Goal: Information Seeking & Learning: Learn about a topic

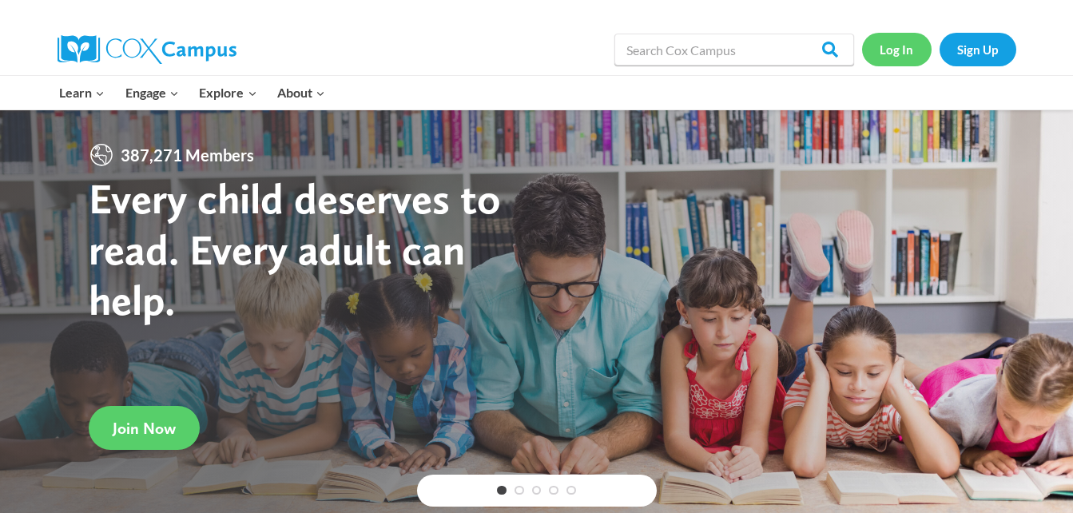
click at [896, 46] on link "Log In" at bounding box center [896, 49] width 69 height 33
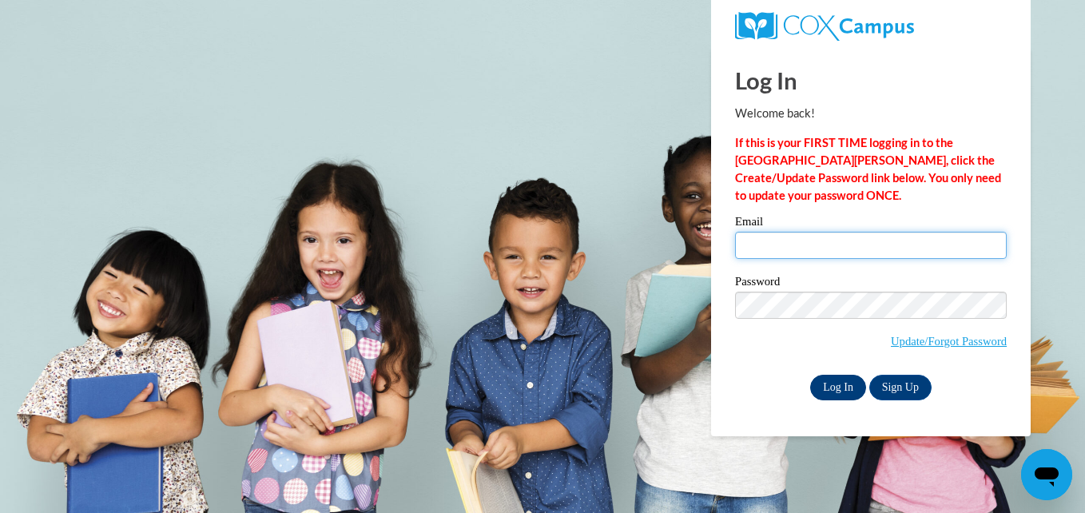
type input "emcrae8437@stu.southernregional.edu"
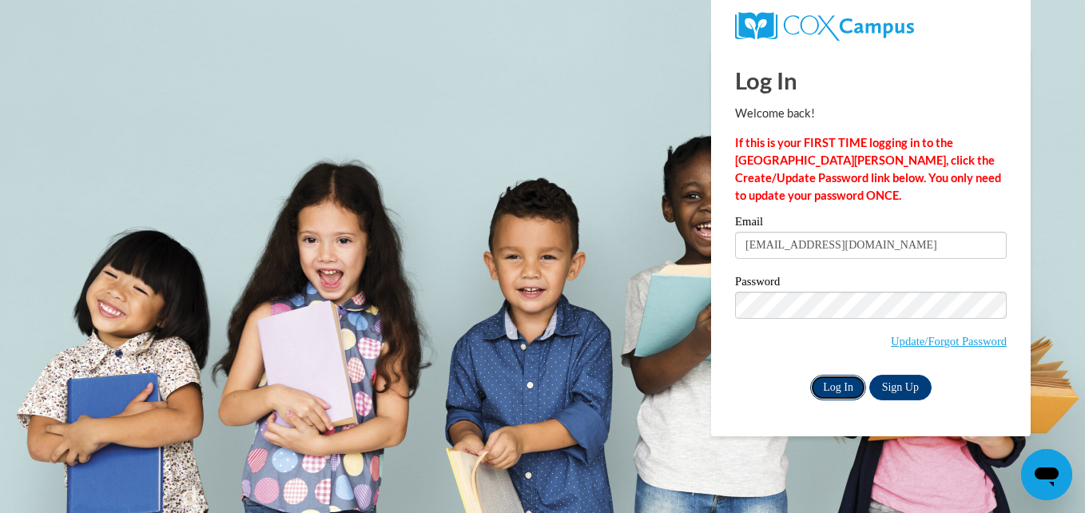
click at [829, 379] on input "Log In" at bounding box center [838, 388] width 56 height 26
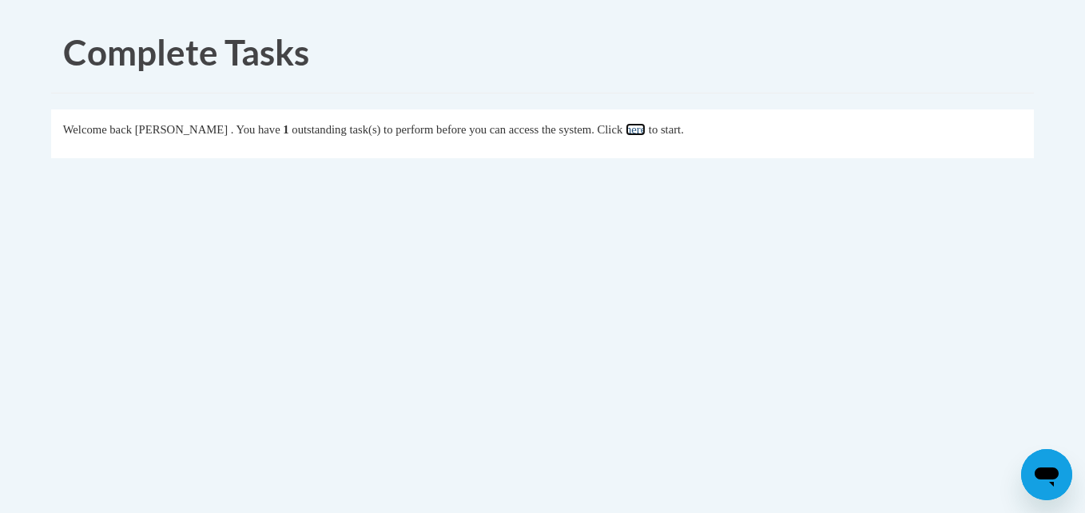
click at [645, 129] on link "here" at bounding box center [635, 129] width 20 height 13
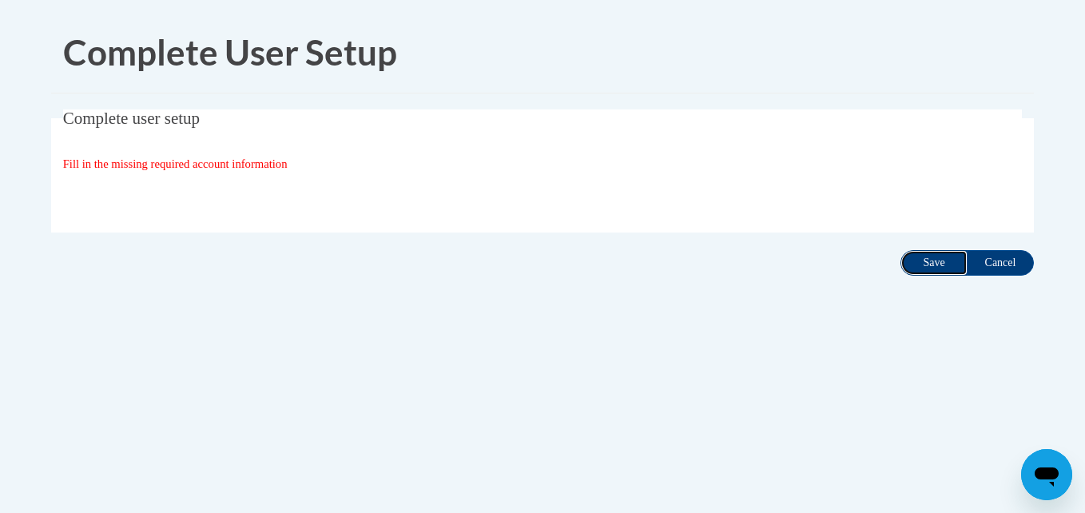
click at [926, 267] on input "Save" at bounding box center [933, 263] width 67 height 26
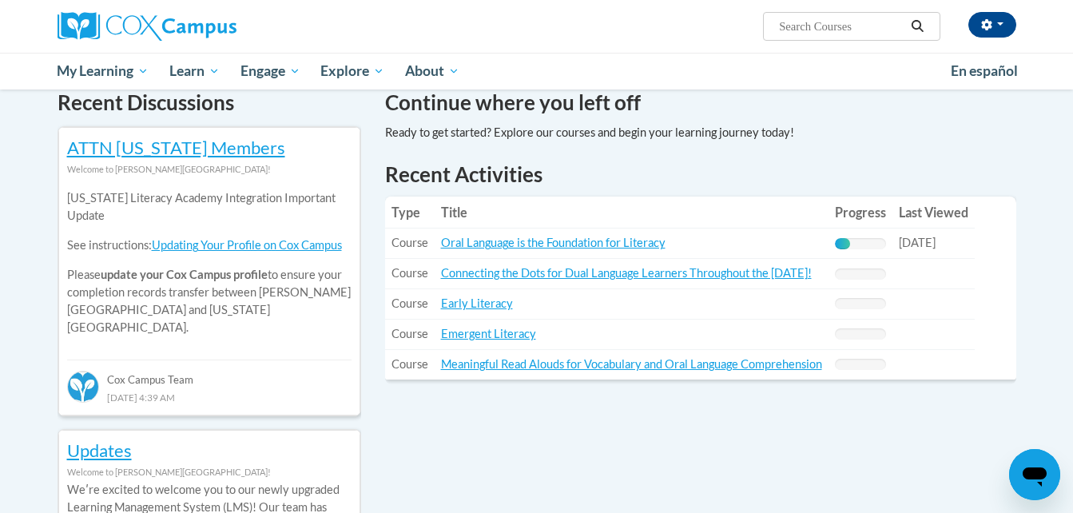
scroll to position [518, 0]
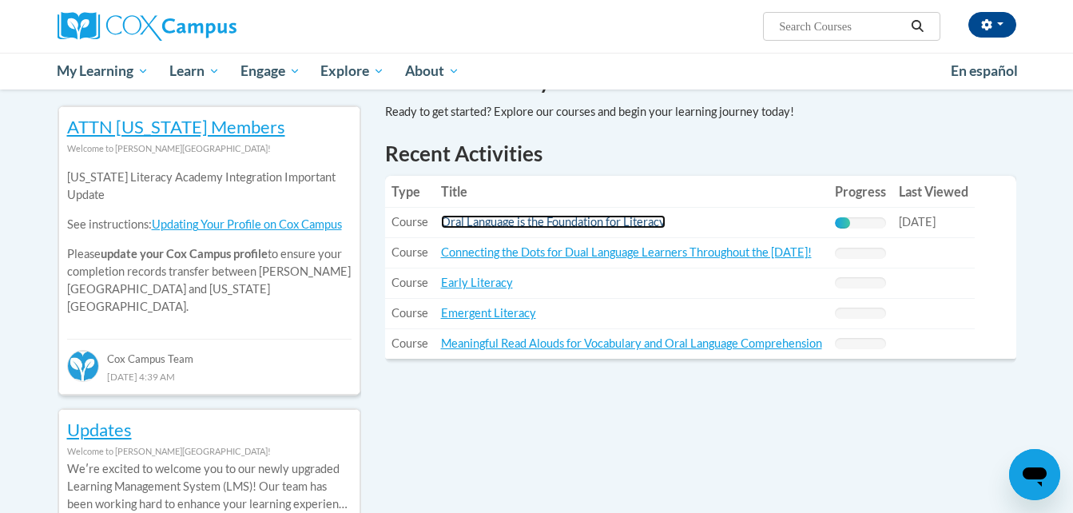
click at [585, 220] on link "Oral Language is the Foundation for Literacy" at bounding box center [553, 222] width 224 height 14
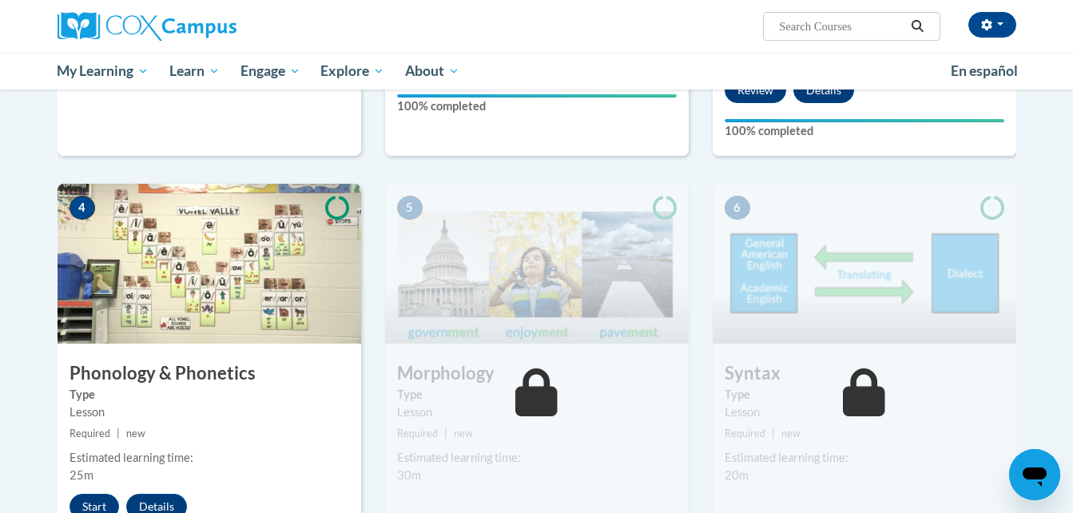
scroll to position [839, 0]
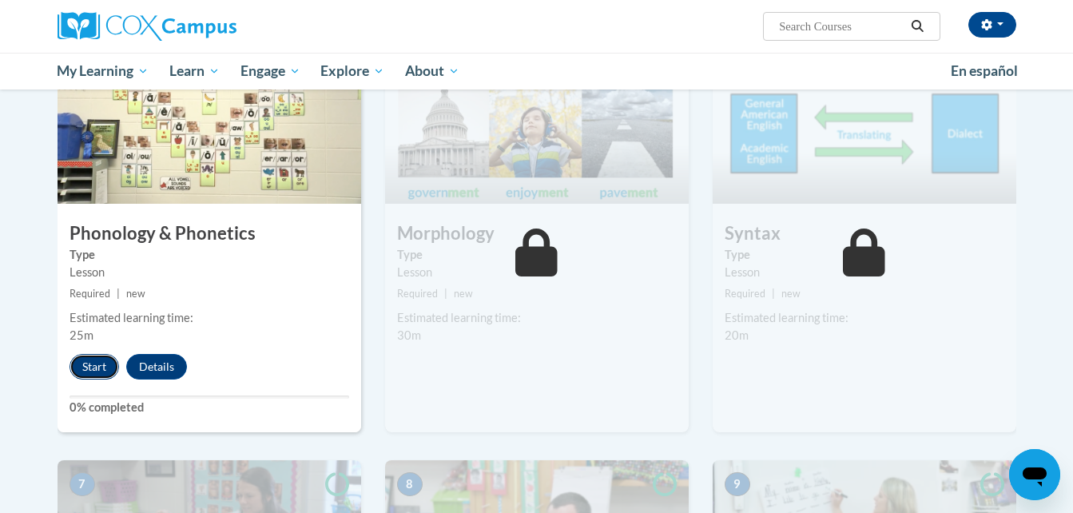
click at [86, 367] on button "Start" at bounding box center [94, 367] width 50 height 26
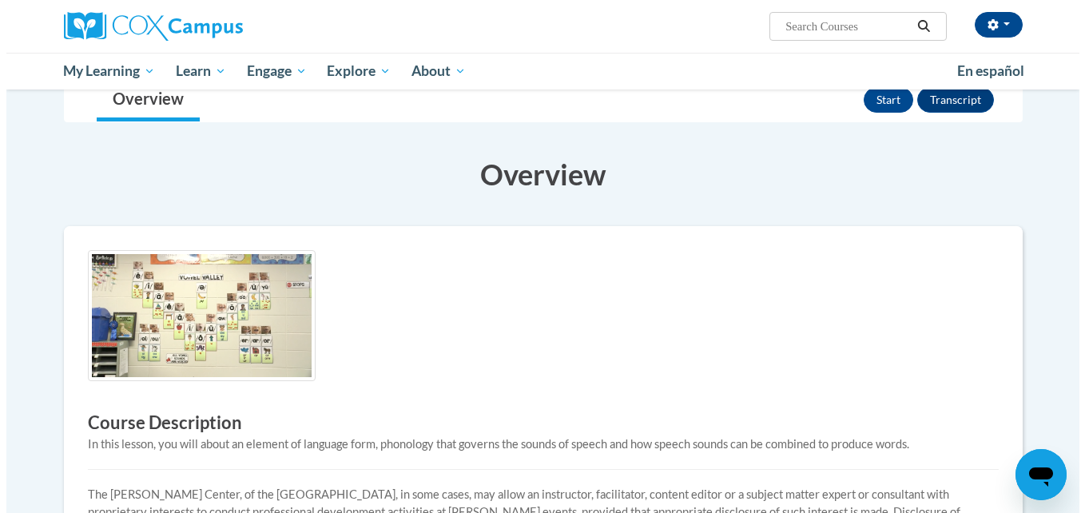
scroll to position [23, 0]
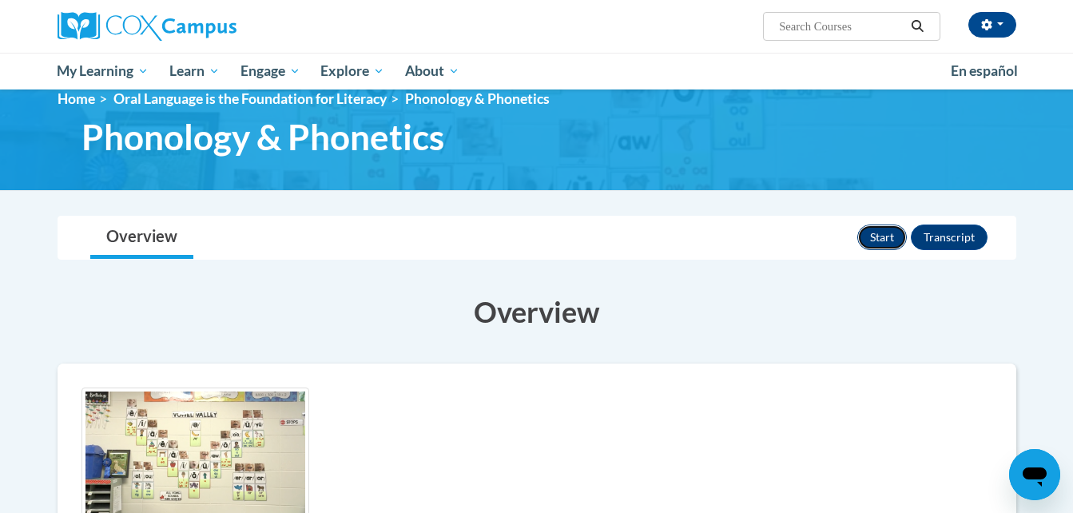
click at [875, 242] on button "Start" at bounding box center [882, 237] width 50 height 26
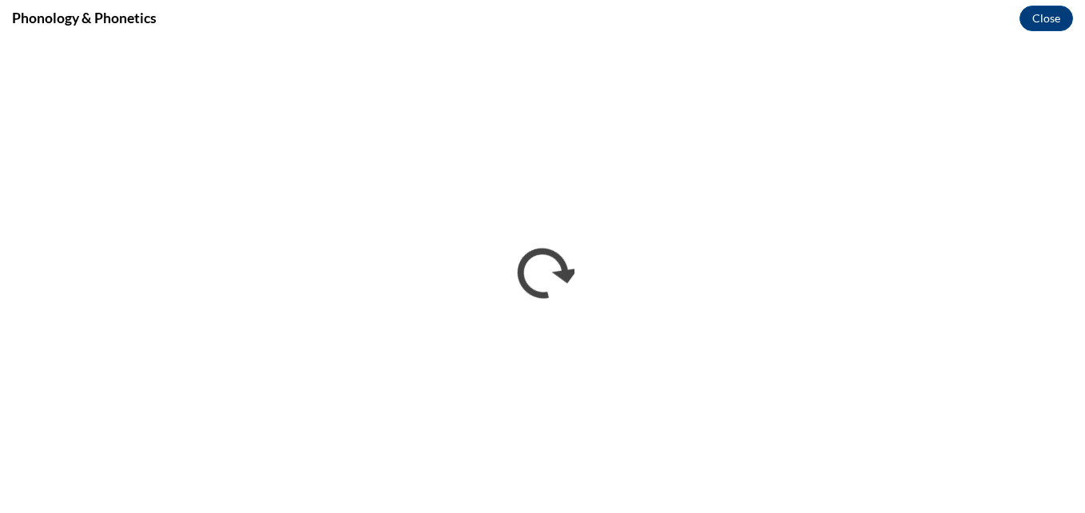
scroll to position [0, 0]
